Goal: Find specific page/section: Find specific page/section

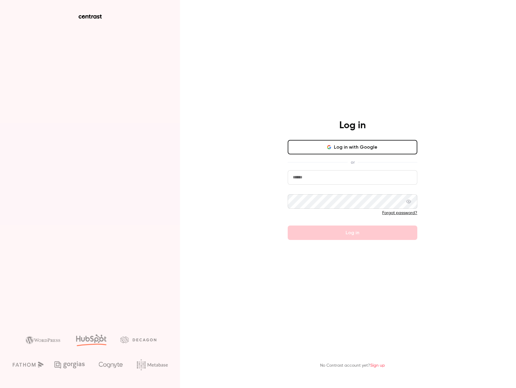
type input "**********"
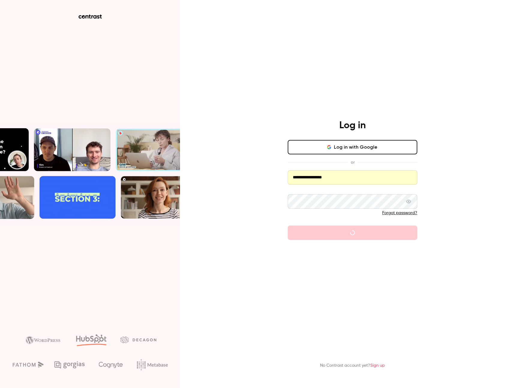
click at [342, 184] on input "**********" at bounding box center [353, 177] width 130 height 14
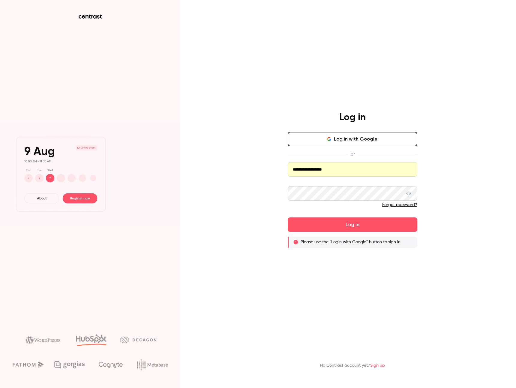
click at [330, 141] on icon "button" at bounding box center [328, 140] width 3 height 2
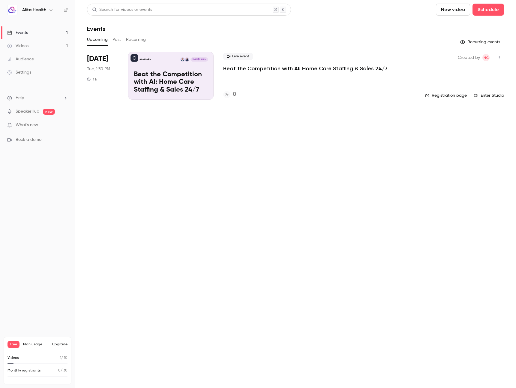
click at [35, 46] on link "Videos 1" at bounding box center [37, 45] width 75 height 13
